Goal: Task Accomplishment & Management: Use online tool/utility

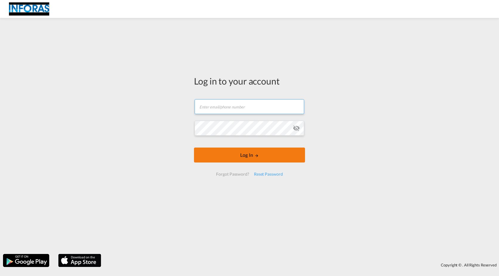
type input "[EMAIL_ADDRESS][PERSON_NAME][DOMAIN_NAME]"
click at [241, 157] on button "Log In" at bounding box center [249, 155] width 111 height 15
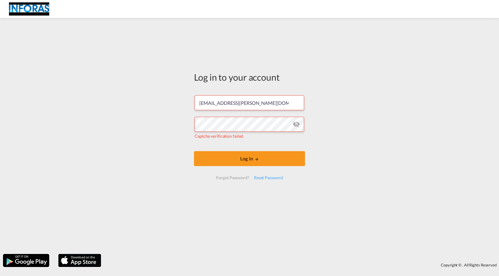
click at [297, 124] on md-icon "icon-eye-off" at bounding box center [296, 124] width 7 height 7
click at [275, 153] on button "Log In" at bounding box center [249, 158] width 111 height 15
click at [284, 160] on button "Log In" at bounding box center [249, 158] width 111 height 15
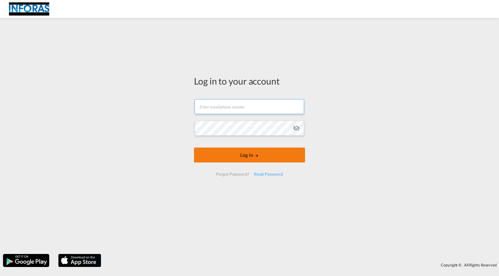
type input "[EMAIL_ADDRESS][PERSON_NAME][DOMAIN_NAME]"
click at [251, 159] on button "Log In" at bounding box center [249, 155] width 111 height 15
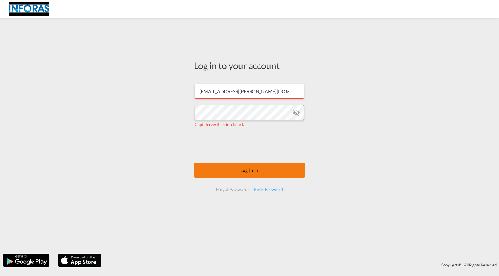
click at [256, 177] on button "Log In" at bounding box center [249, 170] width 111 height 15
